Goal: Check status: Check status

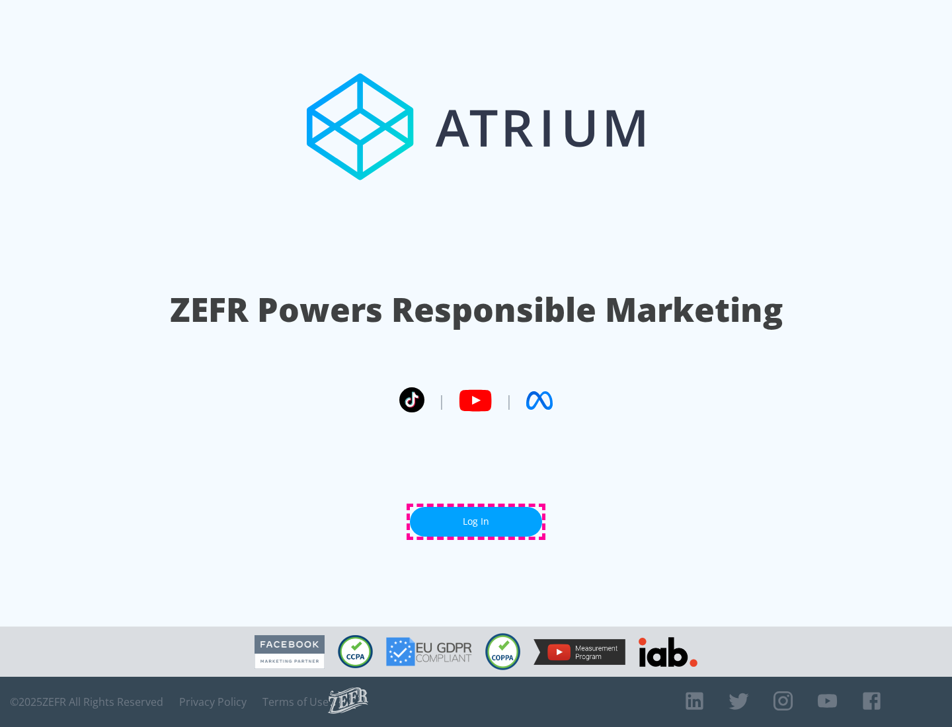
click at [476, 521] on link "Log In" at bounding box center [476, 522] width 132 height 30
